Goal: Task Accomplishment & Management: Manage account settings

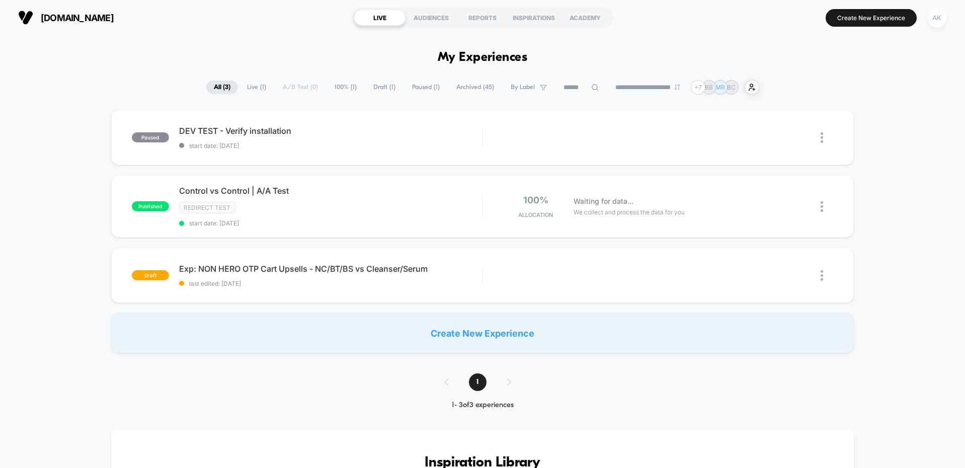
click at [940, 17] on div "AK" at bounding box center [937, 18] width 20 height 20
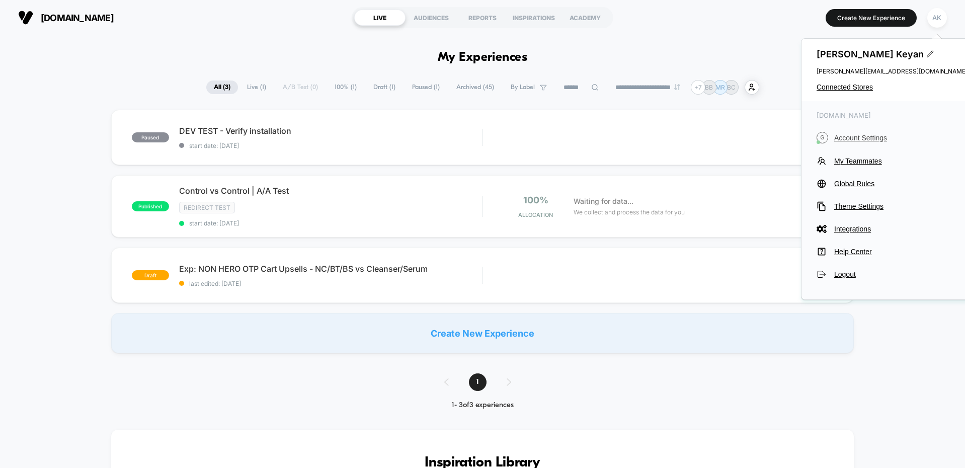
click at [857, 135] on span "Account Settings" at bounding box center [900, 138] width 133 height 8
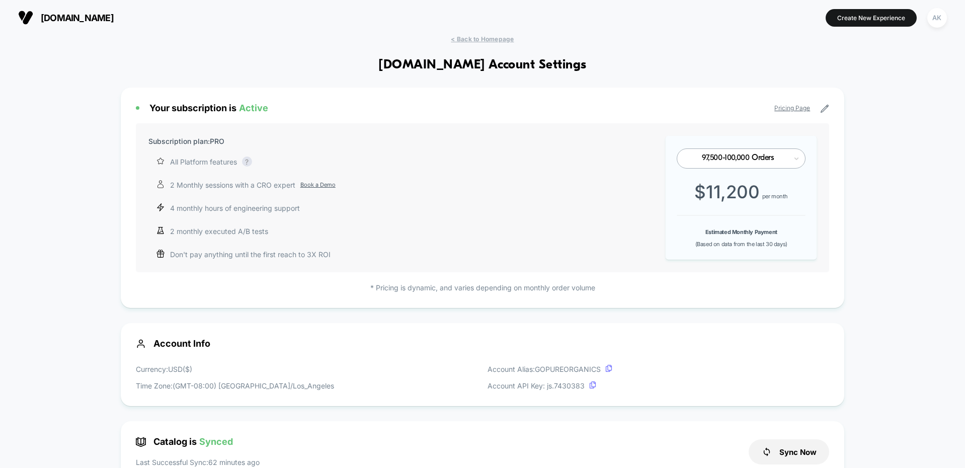
scroll to position [136, 0]
click at [824, 106] on icon at bounding box center [824, 108] width 9 height 9
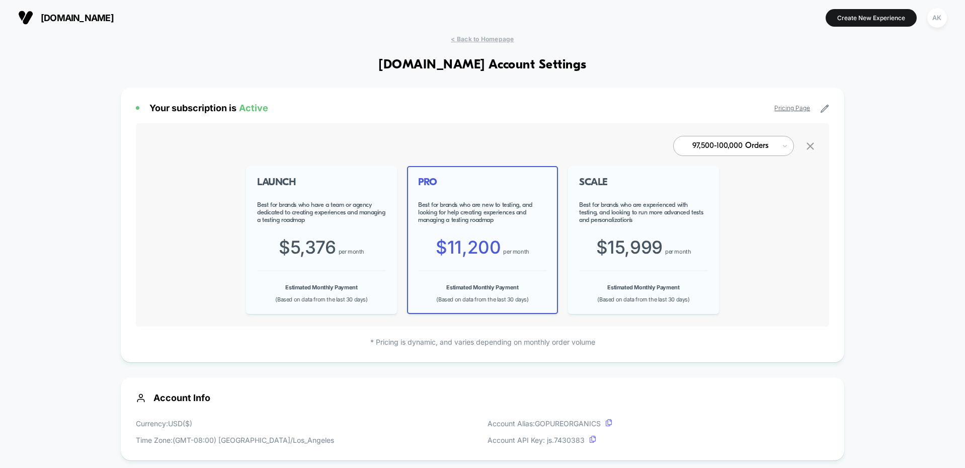
click at [383, 120] on div "Your subscription is Active Pricing Page 97,500-100,000 Orders LAUNCH Best for …" at bounding box center [483, 225] width 724 height 275
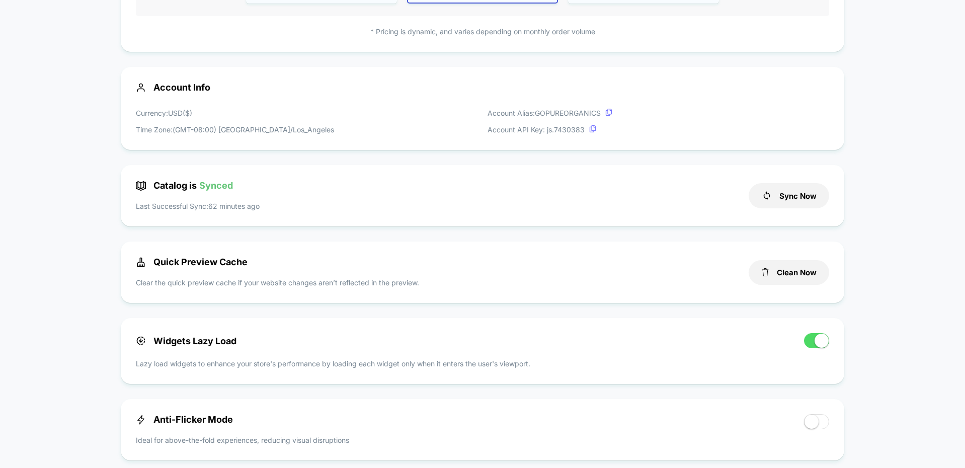
scroll to position [307, 0]
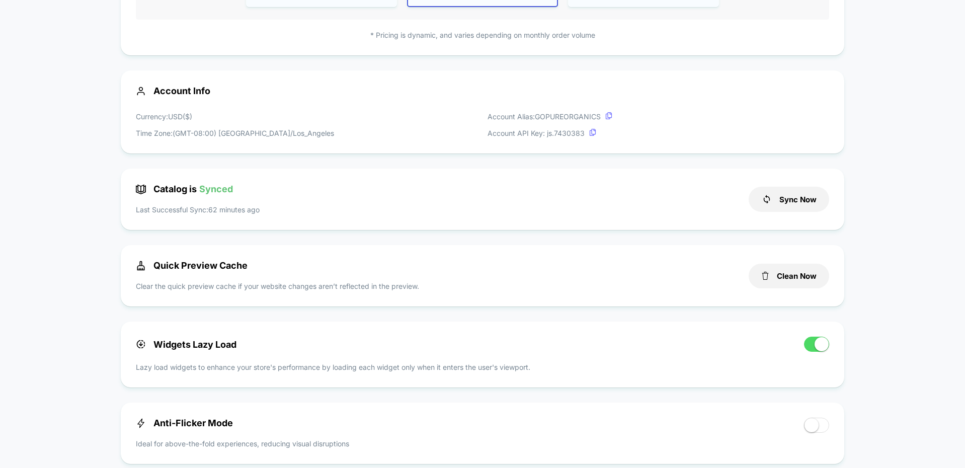
click at [376, 124] on div "Currency: USD ( $ ) Time Zone: (GMT-08:00) [GEOGRAPHIC_DATA]/Los_Angeles Accoun…" at bounding box center [483, 124] width 694 height 27
click at [360, 122] on div "Currency: USD ( $ ) Time Zone: (GMT-08:00) [GEOGRAPHIC_DATA]/Los_Angeles Accoun…" at bounding box center [483, 124] width 694 height 27
click at [190, 90] on span "Account Info" at bounding box center [483, 91] width 694 height 11
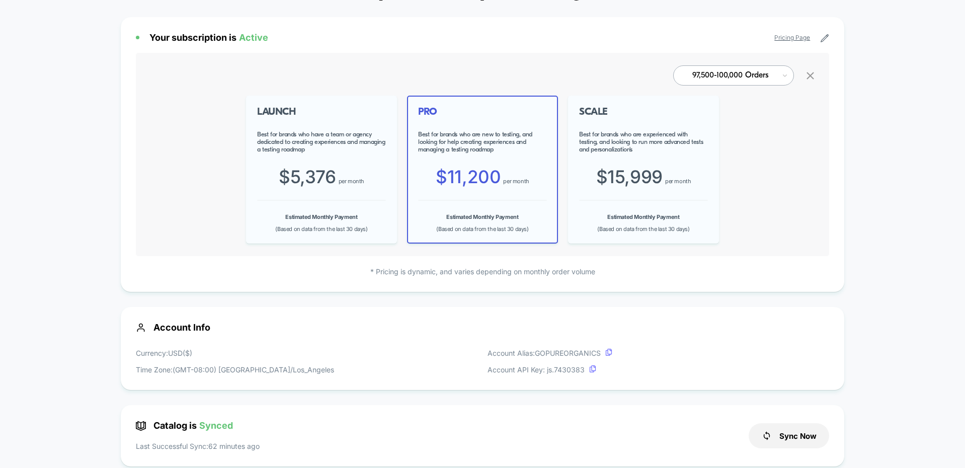
scroll to position [0, 0]
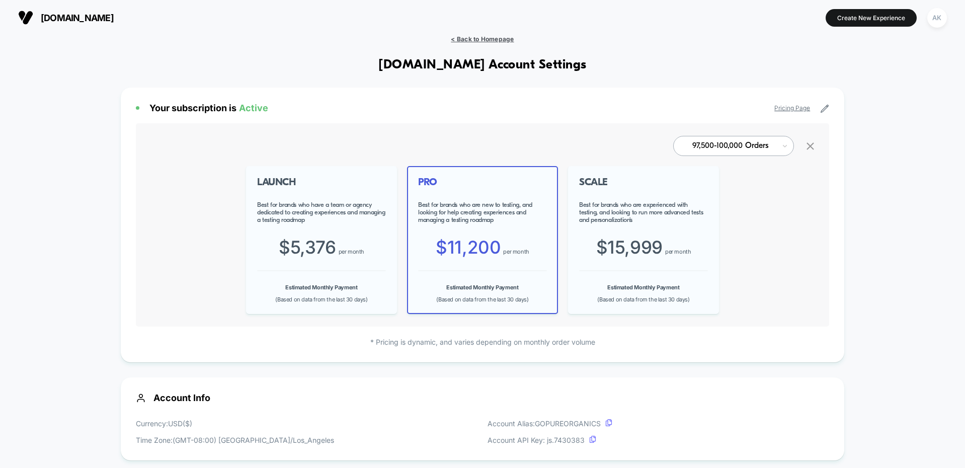
click at [472, 38] on span "< Back to Homepage" at bounding box center [482, 39] width 63 height 8
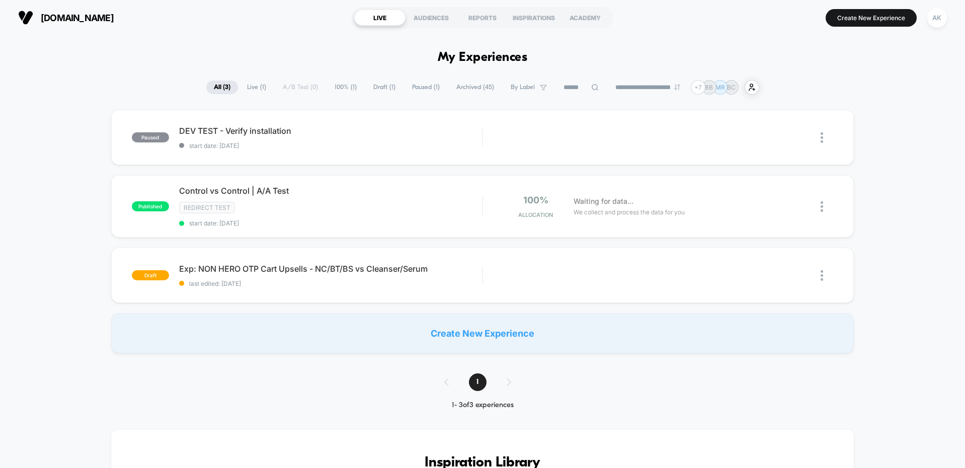
click at [336, 86] on span "100% ( 1 )" at bounding box center [345, 88] width 37 height 14
